Goal: Task Accomplishment & Management: Complete application form

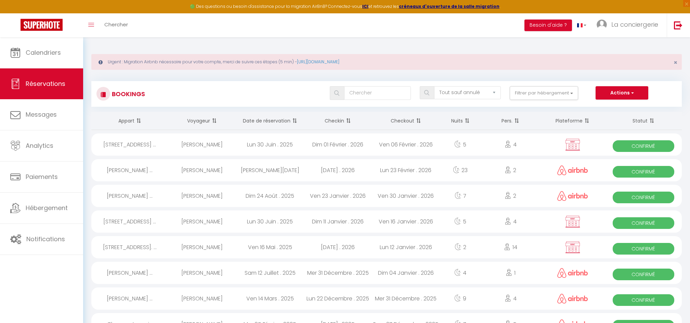
select select "not_cancelled"
click at [61, 59] on link "Calendriers" at bounding box center [41, 52] width 83 height 31
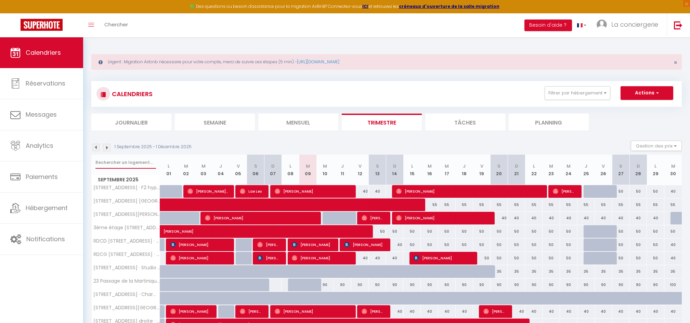
click at [144, 163] on input "text" at bounding box center [125, 162] width 61 height 12
type input "[PERSON_NAME]"
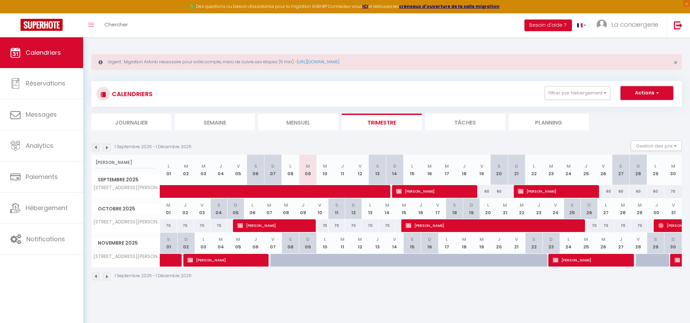
click at [637, 96] on button "Actions" at bounding box center [647, 93] width 53 height 14
click at [635, 107] on link "Nouvelle réservation" at bounding box center [640, 109] width 60 height 10
select select
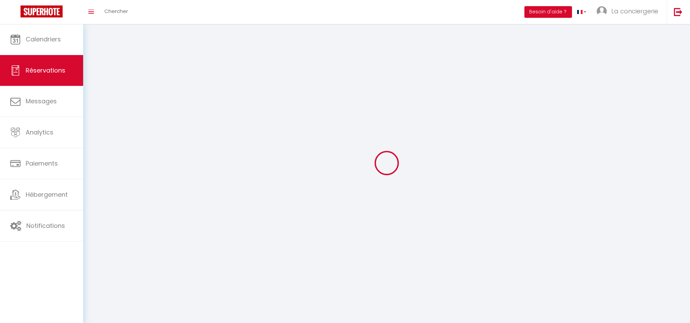
select select
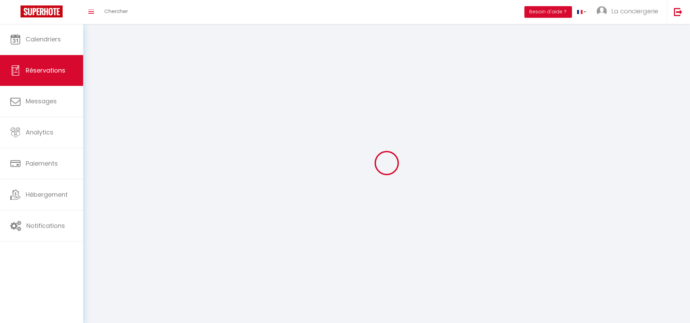
select select
checkbox input "false"
select select
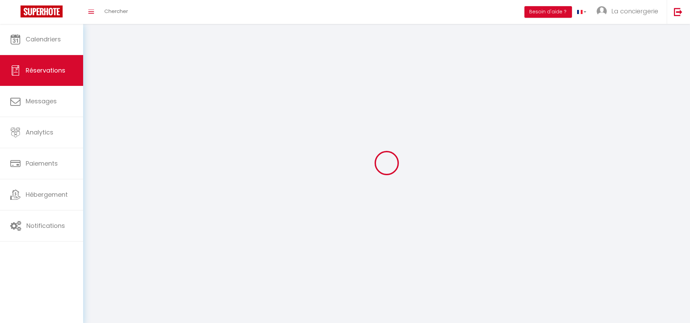
select select
checkbox input "false"
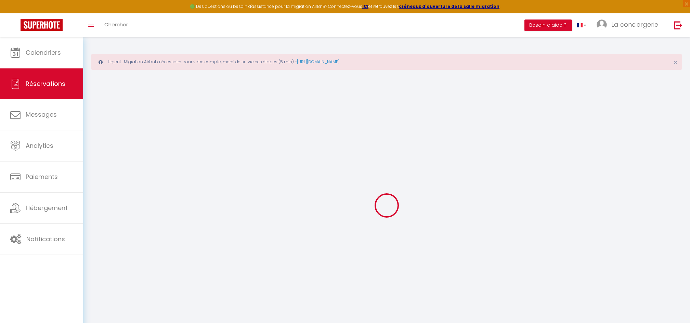
select select
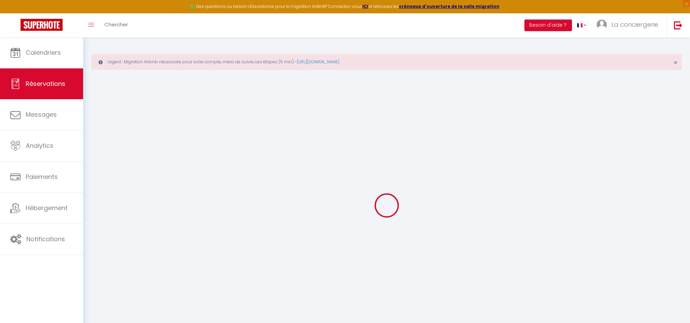
select select
checkbox input "false"
select select
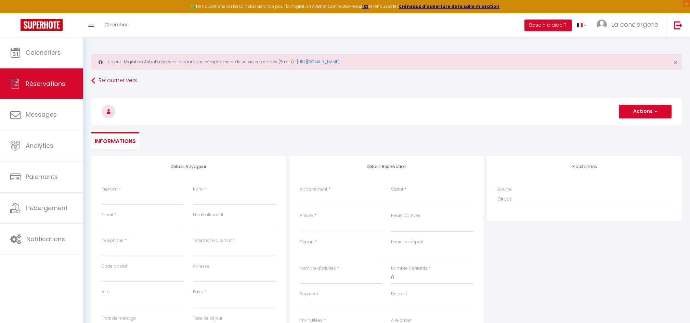
select select
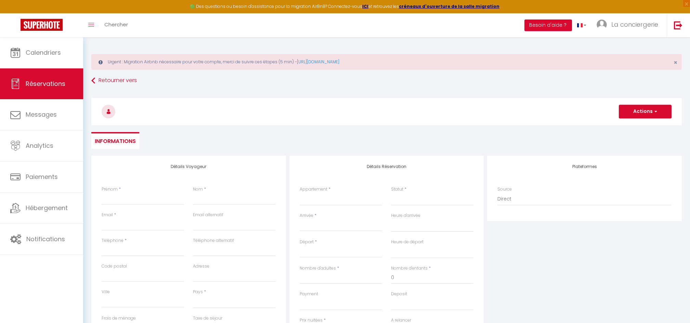
checkbox input "false"
select select
click at [348, 197] on select "33 General Sarrail · Studio centre ville proche [GEOGRAPHIC_DATA][STREET_ADDRES…" at bounding box center [341, 199] width 82 height 13
select select "45588"
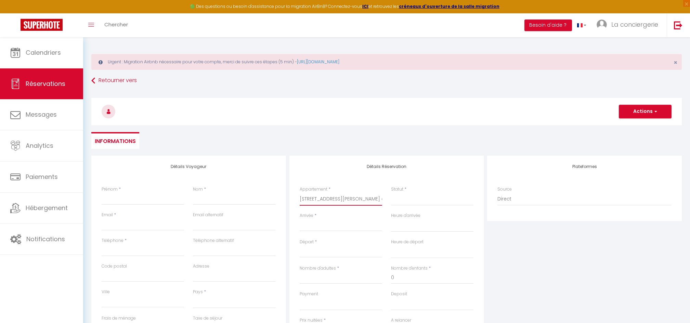
click at [300, 193] on select "33 General Sarrail · Studio centre ville proche [GEOGRAPHIC_DATA][STREET_ADDRES…" at bounding box center [341, 199] width 82 height 13
select select
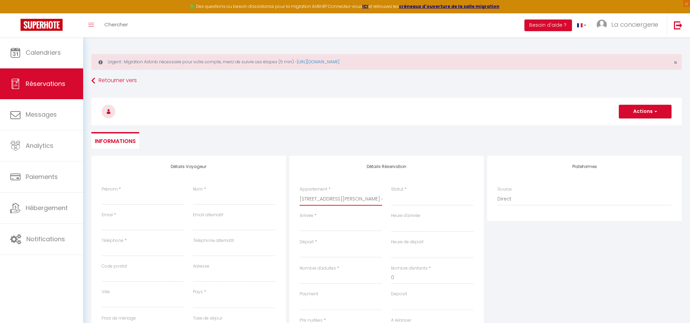
select select
checkbox input "false"
click at [325, 223] on input "Arrivée" at bounding box center [341, 225] width 82 height 9
select select
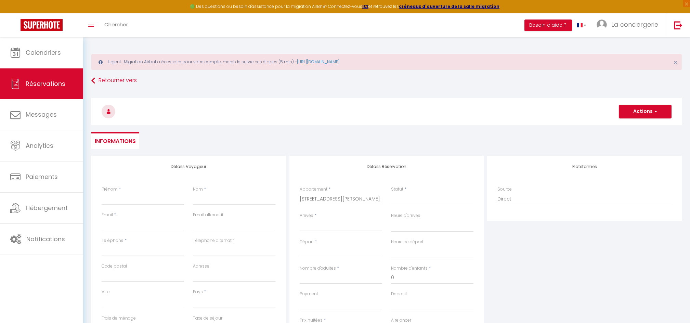
select select
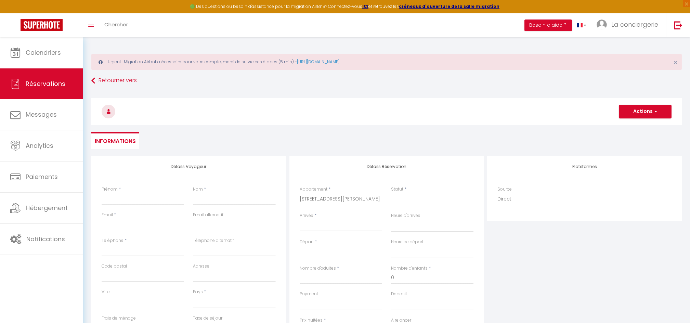
checkbox input "false"
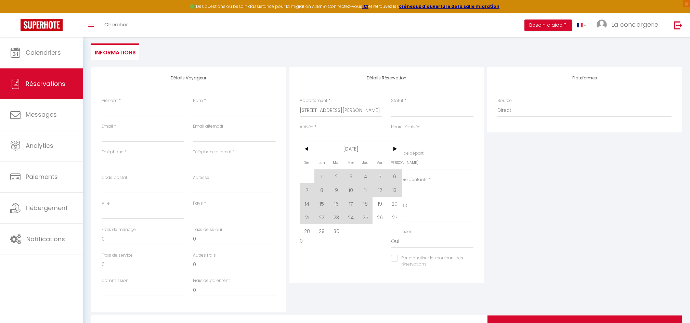
scroll to position [89, 0]
click at [380, 201] on span "19" at bounding box center [380, 203] width 15 height 14
select select
type input "Ven 19 Septembre 2025"
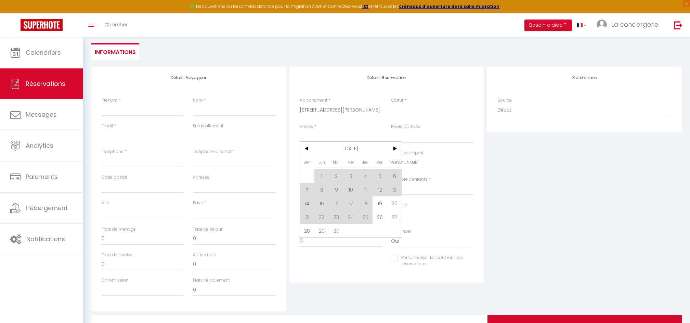
select select
type input "Sam 20 Septembre 2025"
select select
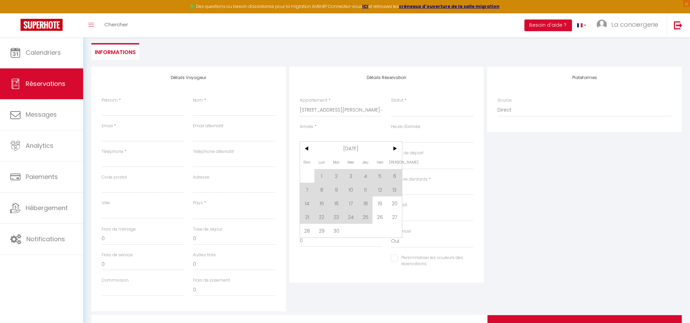
checkbox input "false"
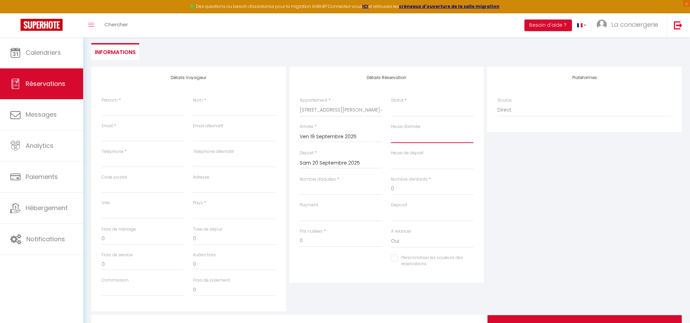
click at [410, 134] on select "00:00 00:30 01:00 01:30 02:00 02:30 03:00 03:30 04:00 04:30 05:00 05:30 06:00 0…" at bounding box center [432, 136] width 82 height 13
select select "15:00"
click at [391, 130] on select "00:00 00:30 01:00 01:30 02:00 02:30 03:00 03:30 04:00 04:30 05:00 05:30 06:00 0…" at bounding box center [432, 136] width 82 height 13
select select
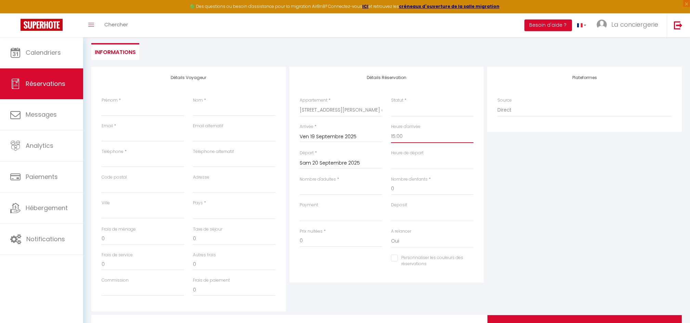
select select
checkbox input "false"
click at [414, 162] on select "00:00 00:30 01:00 01:30 02:00 02:30 03:00 03:30 04:00 04:30 05:00 05:30 06:00 0…" at bounding box center [432, 162] width 82 height 13
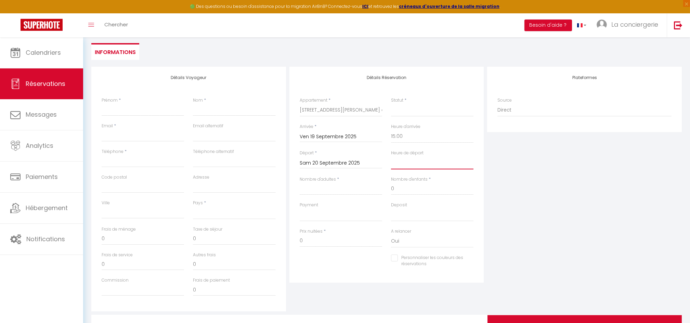
select select "15:00"
click at [391, 156] on select "00:00 00:30 01:00 01:30 02:00 02:30 03:00 03:30 04:00 04:30 05:00 05:30 06:00 0…" at bounding box center [432, 162] width 82 height 13
select select
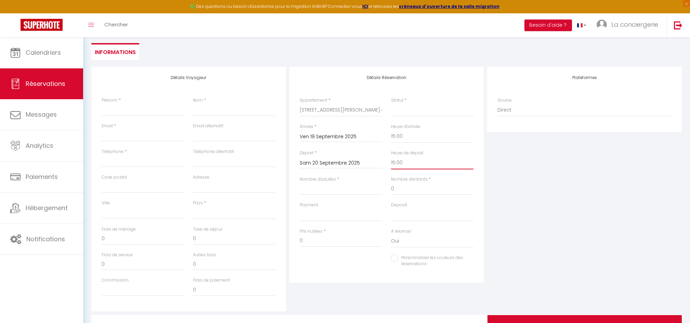
select select
checkbox input "false"
click at [350, 190] on input "Nombre d'adultes" at bounding box center [341, 189] width 82 height 12
type input "4"
select select
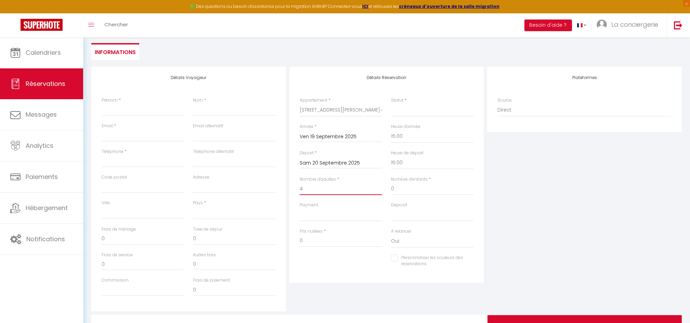
select select
checkbox input "false"
select select
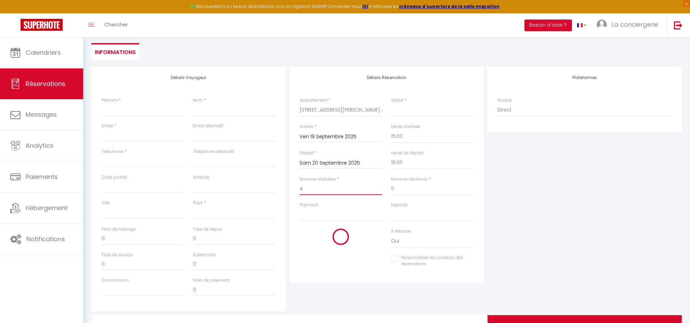
select select
checkbox input "false"
type input "4"
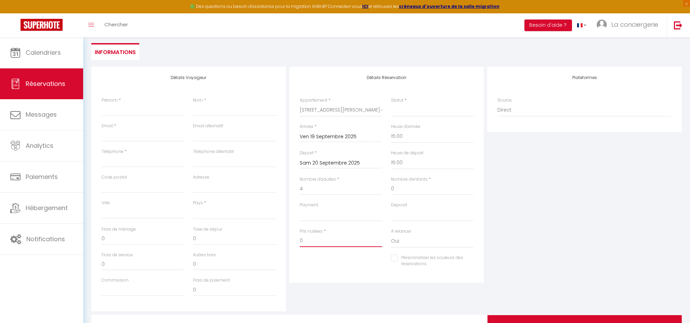
drag, startPoint x: 322, startPoint y: 242, endPoint x: 270, endPoint y: 243, distance: 51.7
click at [270, 243] on div "Détails Voyageur Prénom * Nom * Email * Email alternatif Téléphone * Téléphone …" at bounding box center [387, 189] width 594 height 245
type input "1"
select select
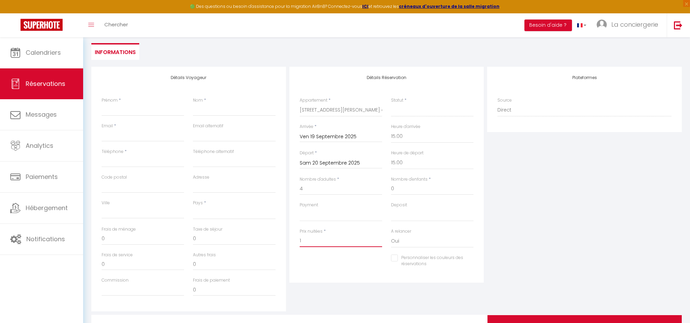
select select
checkbox input "false"
type input "15"
select select
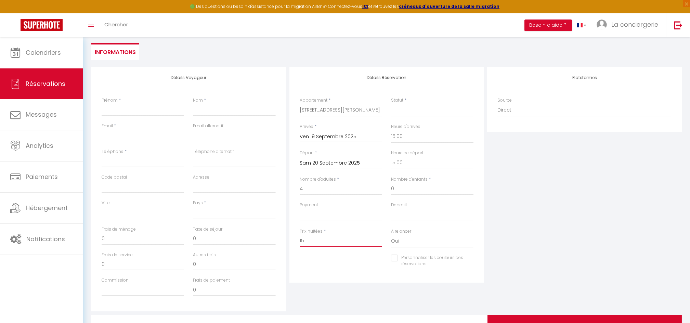
select select
checkbox input "false"
type input "150"
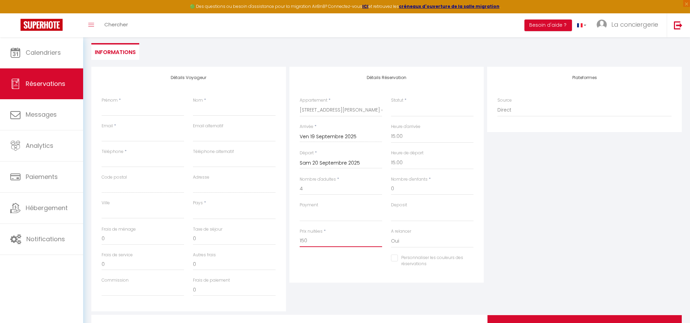
select select
checkbox input "false"
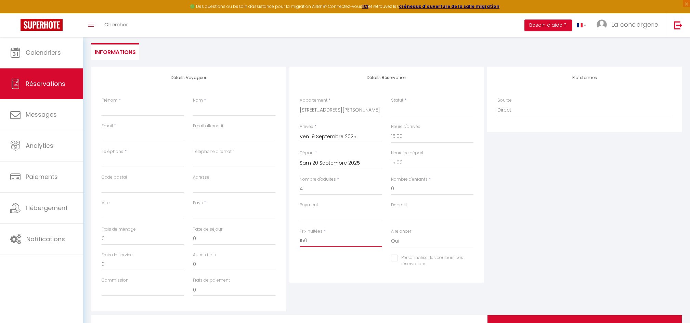
type input "150"
click at [157, 100] on div "Prénom *" at bounding box center [143, 106] width 82 height 19
click at [158, 106] on input "Prénom" at bounding box center [143, 110] width 82 height 12
type input "L"
select select
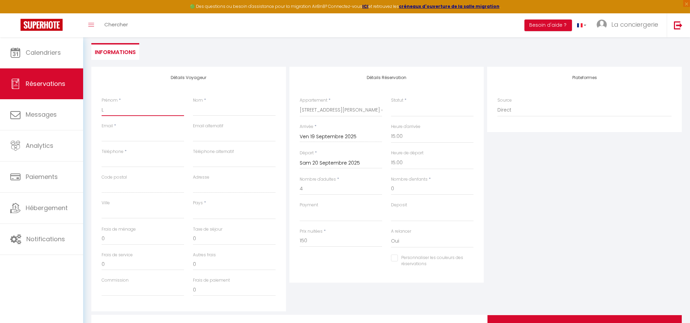
select select
checkbox input "false"
type input "LH"
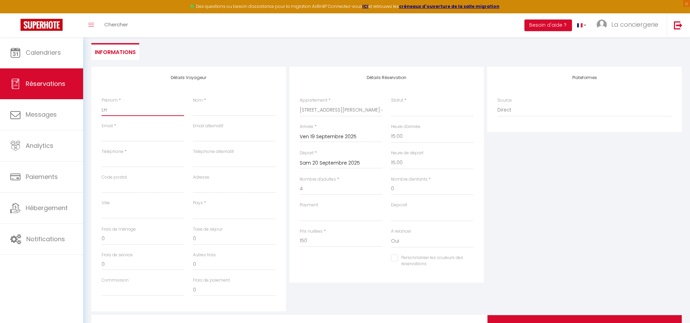
select select
checkbox input "false"
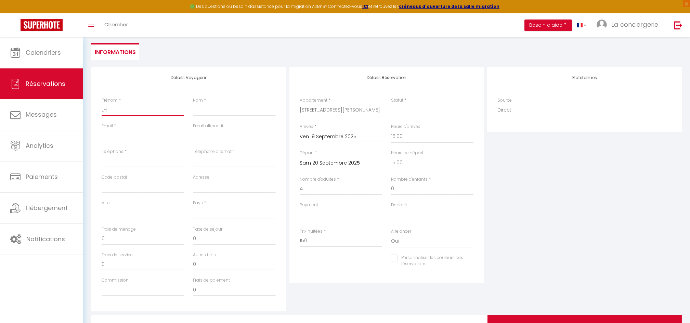
type input "LH"
select select
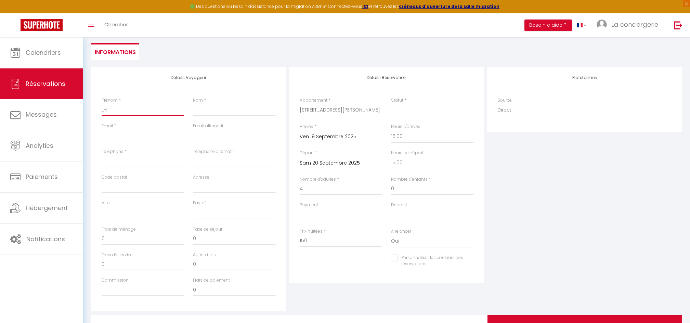
checkbox input "false"
type input "LH E"
select select
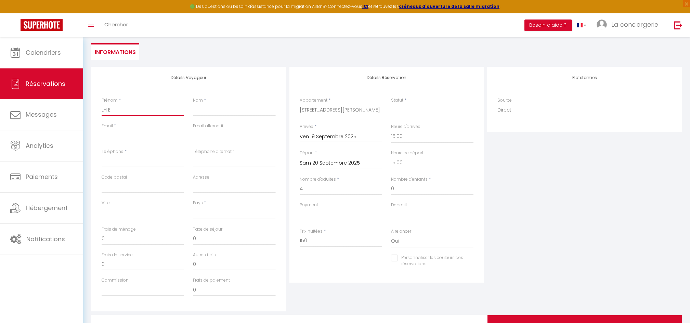
select select
checkbox input "false"
type input "LH EM"
select select
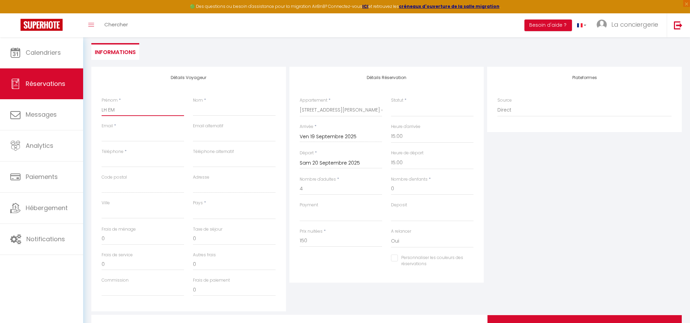
select select
checkbox input "false"
type input "LH EMP"
select select
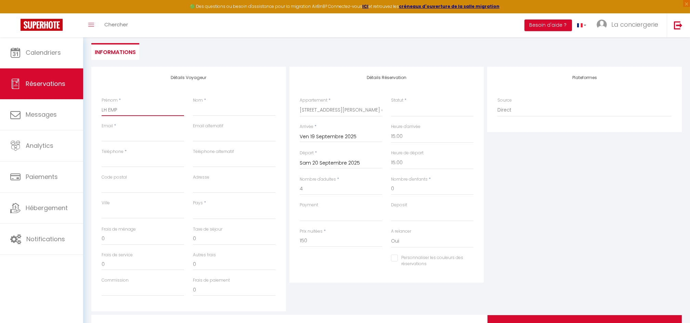
select select
checkbox input "false"
type input "LH EMPI"
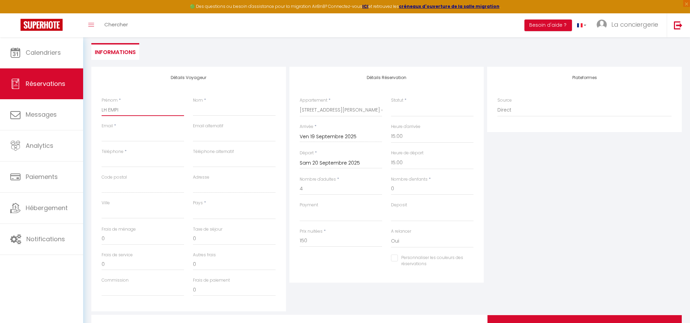
select select
checkbox input "false"
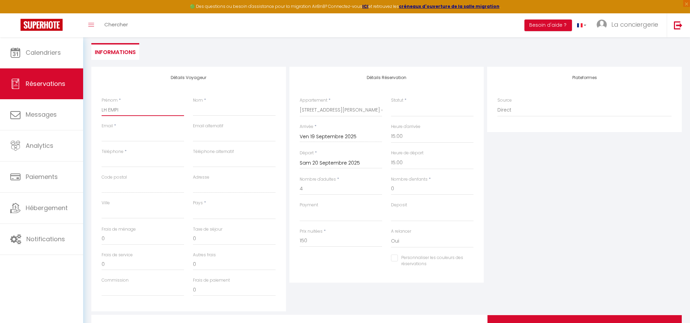
type input "LH EMPIR"
select select
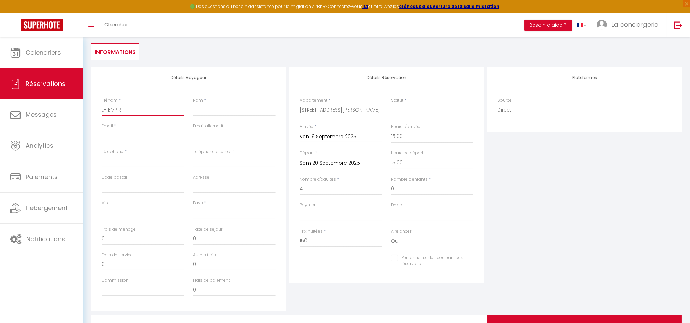
checkbox input "false"
type input "LH EMPIRE"
select select
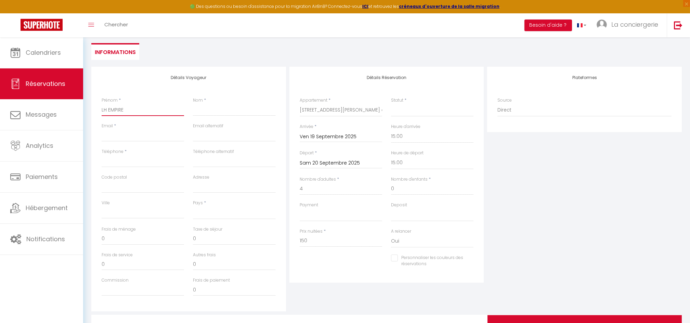
select select
checkbox input "false"
type input "LH EMPIRE"
click at [207, 110] on input "Nom" at bounding box center [234, 110] width 82 height 12
type input "."
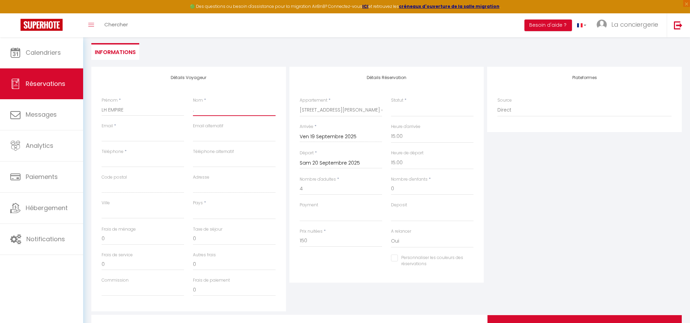
select select
checkbox input "false"
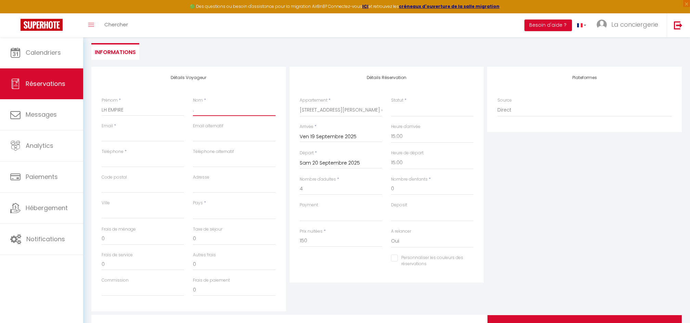
type input "."
click at [135, 110] on input "LH EMPIRE" at bounding box center [143, 110] width 82 height 12
click at [201, 112] on input "." at bounding box center [234, 110] width 82 height 12
click at [151, 133] on input "Email client" at bounding box center [143, 135] width 82 height 12
type input "[EMAIL_ADDRESS][DOMAIN_NAME]"
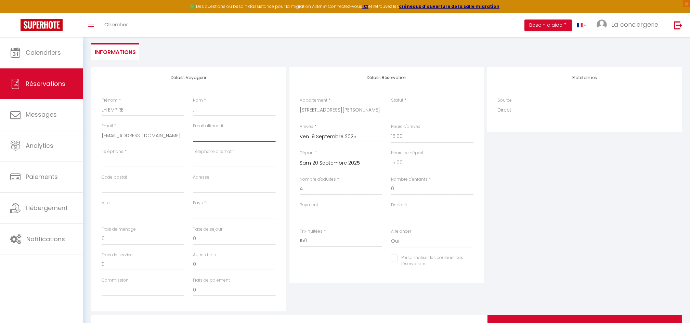
type input "[EMAIL_ADDRESS][DOMAIN_NAME]"
type input "72186426"
type input "76600"
type input "[STREET_ADDRESS][PERSON_NAME]"
type input "[GEOGRAPHIC_DATA]"
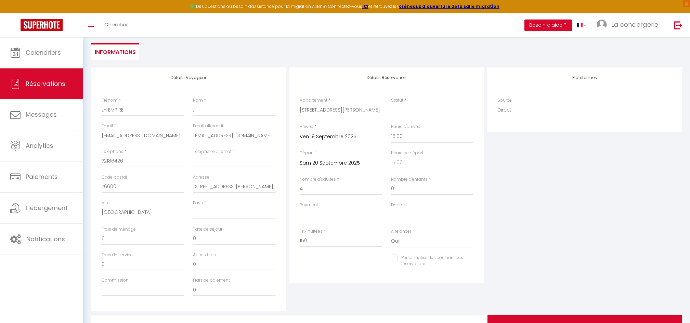
select select "FR"
select select
checkbox input "false"
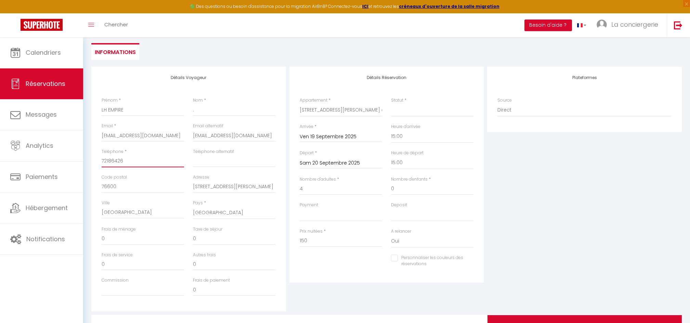
click at [102, 160] on input "72186426" at bounding box center [143, 161] width 82 height 12
type input "072186426"
select select
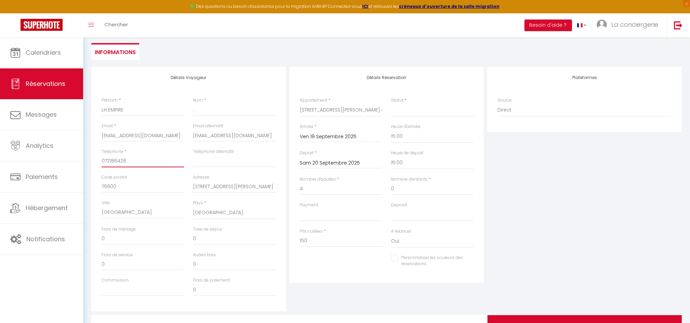
checkbox input "false"
type input "0772186426"
select select
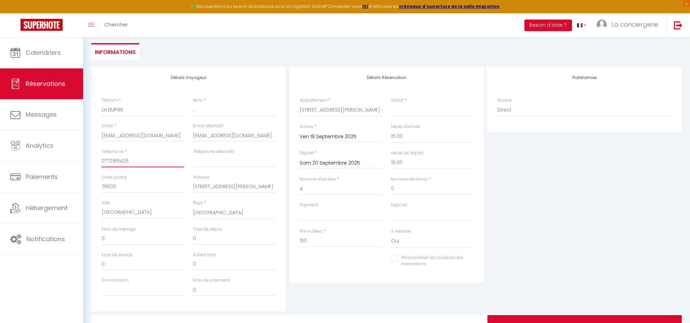
checkbox input "false"
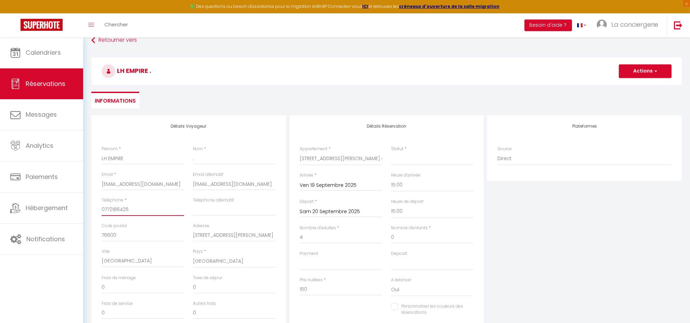
scroll to position [0, 0]
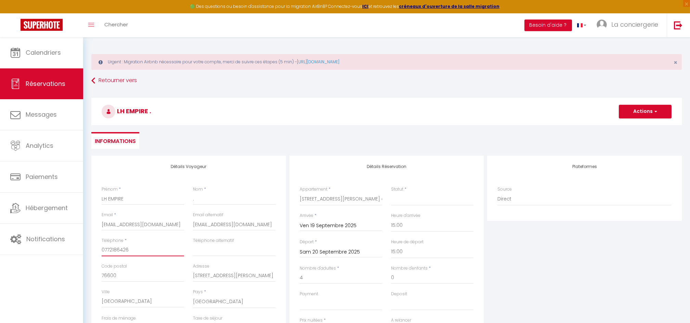
type input "0772186426"
click at [647, 112] on button "Actions" at bounding box center [645, 112] width 53 height 14
click at [419, 196] on select "Confirmé Non Confirmé [PERSON_NAME] par le voyageur No Show Request" at bounding box center [432, 199] width 82 height 13
select select "1"
click at [391, 193] on select "Confirmé Non Confirmé [PERSON_NAME] par le voyageur No Show Request" at bounding box center [432, 199] width 82 height 13
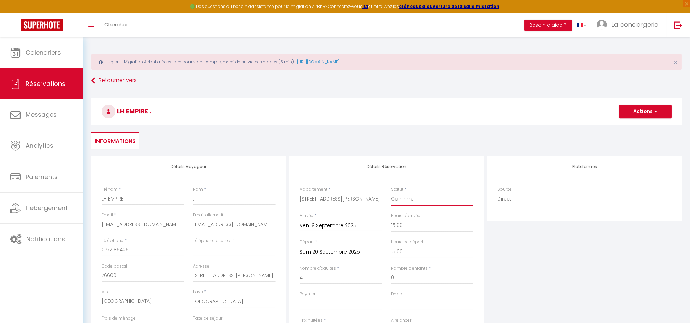
select select
checkbox input "false"
click at [642, 114] on button "Actions" at bounding box center [645, 112] width 53 height 14
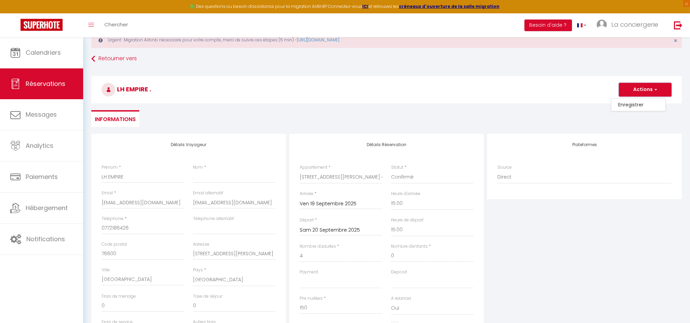
scroll to position [21, 0]
click at [629, 102] on link "Enregistrer" at bounding box center [638, 105] width 54 height 9
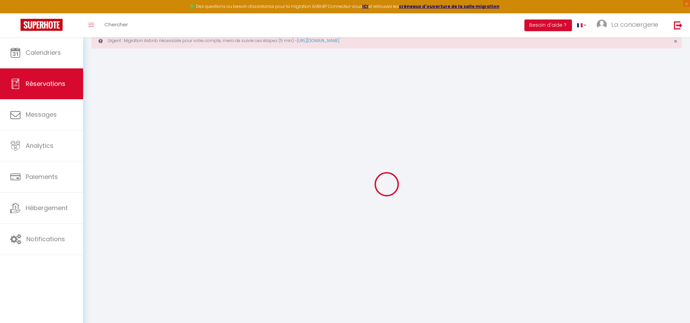
select select "not_cancelled"
